Goal: Information Seeking & Learning: Find specific page/section

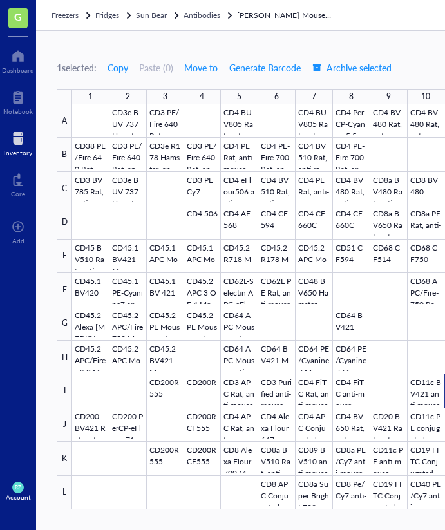
click at [14, 146] on div at bounding box center [18, 138] width 28 height 21
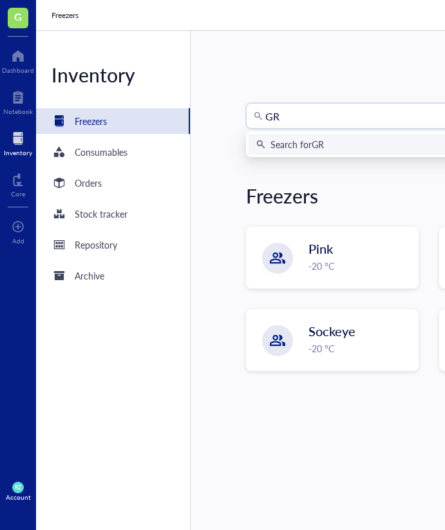
type input "GR1"
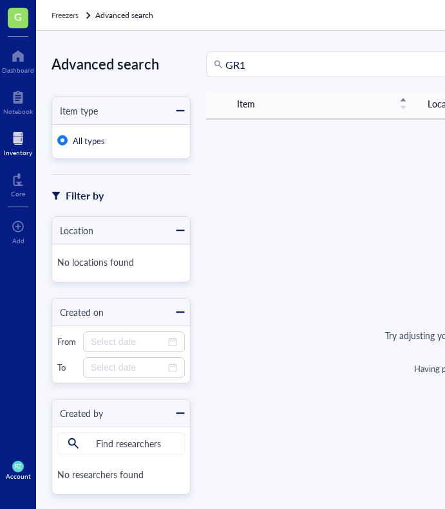
click at [272, 63] on input "GR1" at bounding box center [366, 64] width 282 height 24
type input "G"
type input "Ly6G"
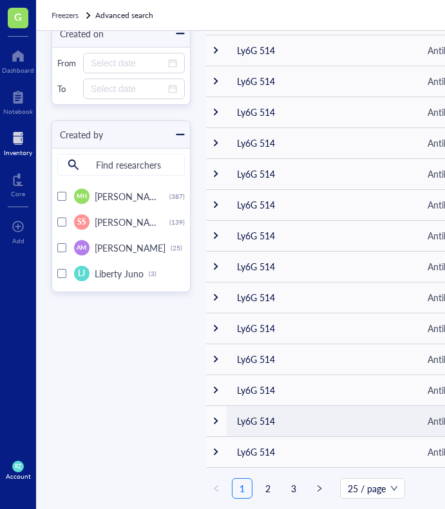
scroll to position [5, 0]
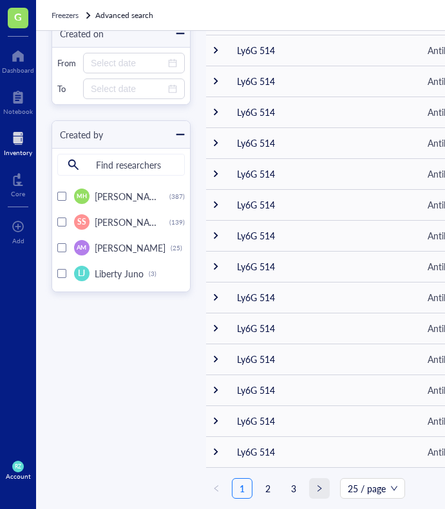
click at [316, 478] on button "button" at bounding box center [319, 488] width 21 height 21
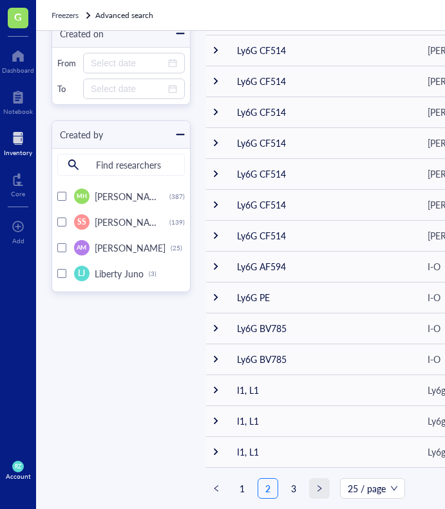
click at [321, 489] on button "button" at bounding box center [319, 488] width 21 height 21
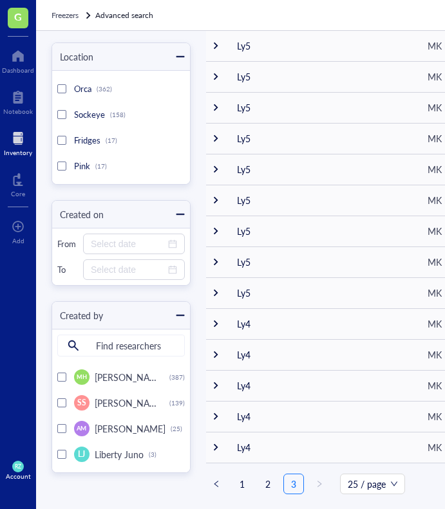
scroll to position [243, 0]
click at [223, 474] on button "button" at bounding box center [216, 484] width 21 height 21
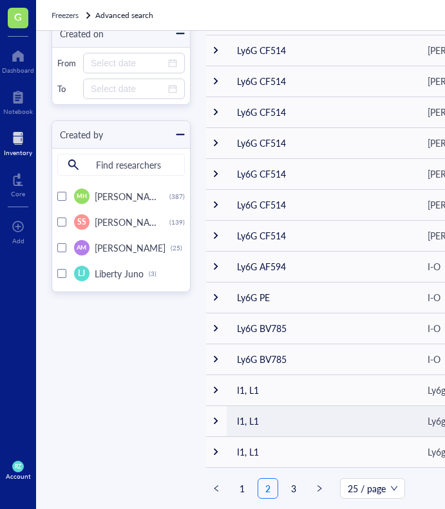
scroll to position [424, 0]
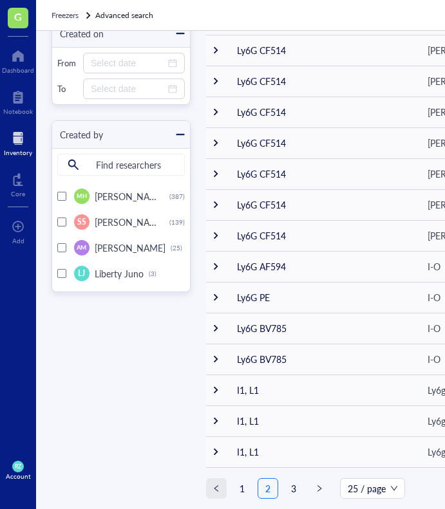
click at [214, 491] on button "button" at bounding box center [216, 488] width 21 height 21
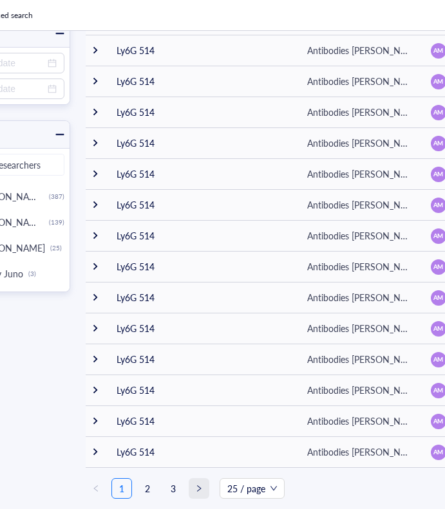
scroll to position [5, 0]
click at [200, 485] on span "right" at bounding box center [199, 489] width 8 height 8
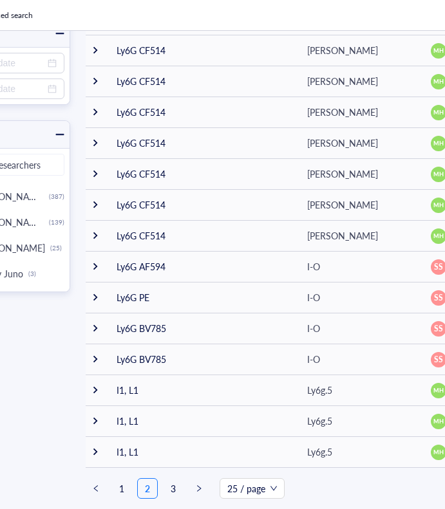
scroll to position [424, 0]
click at [195, 485] on span "right" at bounding box center [199, 489] width 8 height 8
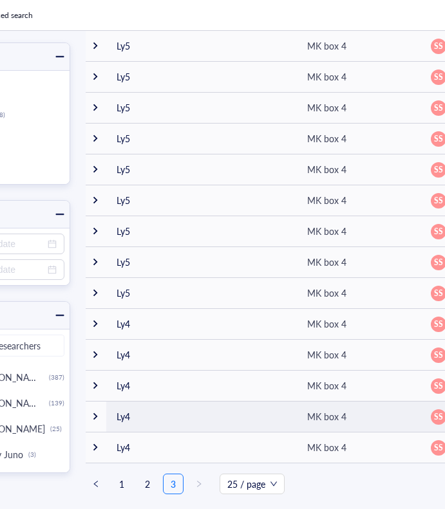
scroll to position [243, 0]
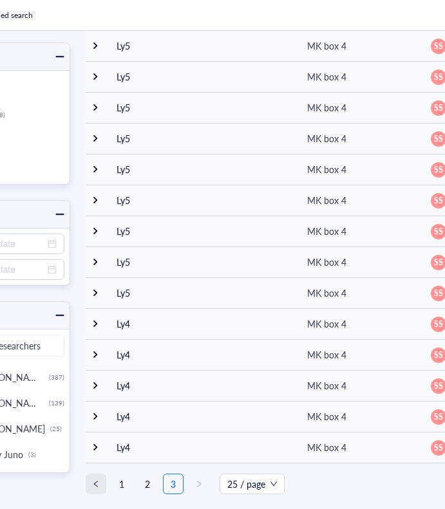
click at [96, 480] on span "left" at bounding box center [96, 484] width 8 height 8
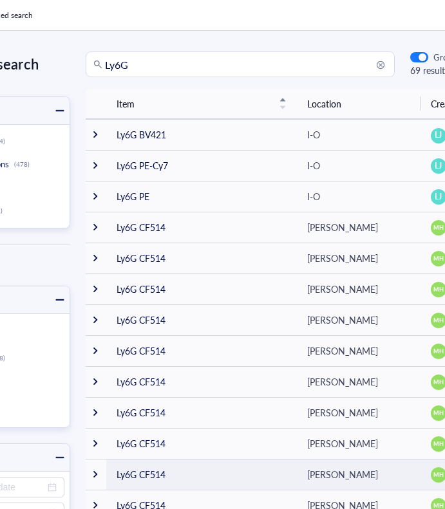
click at [96, 478] on td at bounding box center [96, 474] width 21 height 31
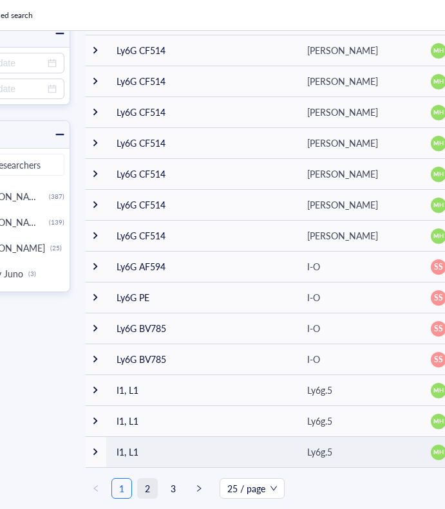
scroll to position [424, 0]
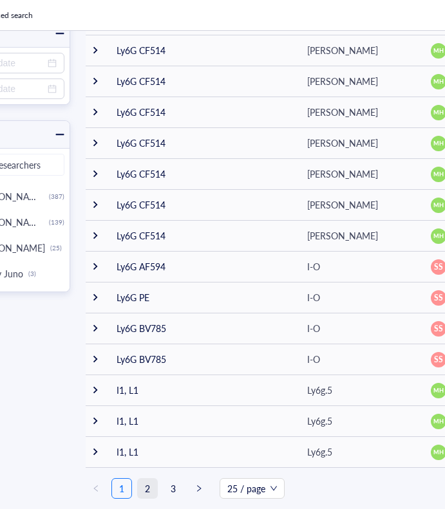
click at [142, 485] on link "2" at bounding box center [147, 488] width 19 height 19
click at [176, 485] on link "3" at bounding box center [173, 488] width 19 height 19
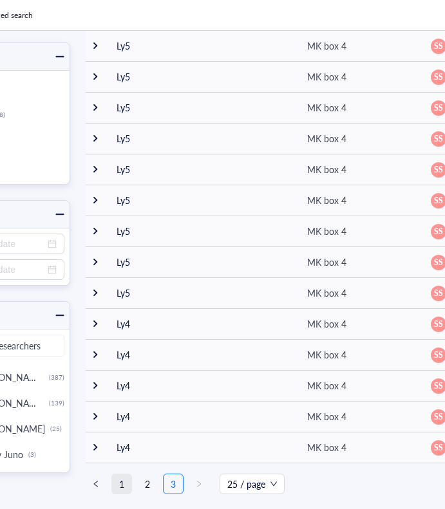
scroll to position [243, 0]
click at [120, 483] on link "1" at bounding box center [121, 483] width 19 height 19
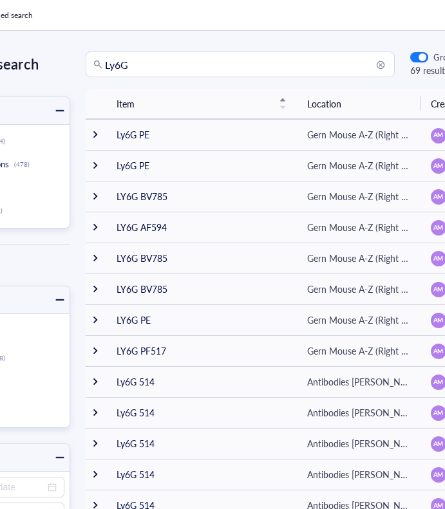
scroll to position [0, 120]
